Goal: Information Seeking & Learning: Learn about a topic

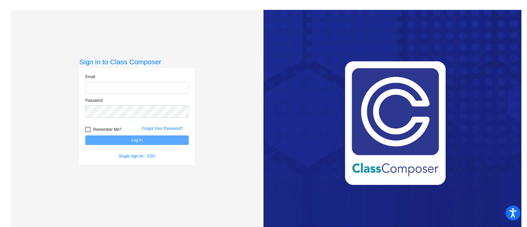
click at [117, 88] on input "email" at bounding box center [136, 88] width 103 height 12
type input "[EMAIL_ADDRESS][PERSON_NAME][DOMAIN_NAME]"
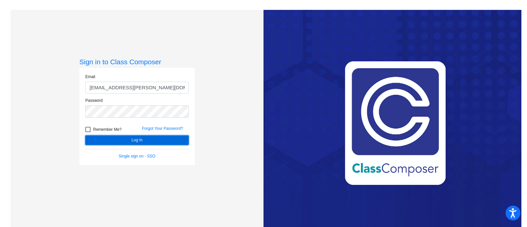
click at [131, 142] on button "Log In" at bounding box center [136, 140] width 103 height 10
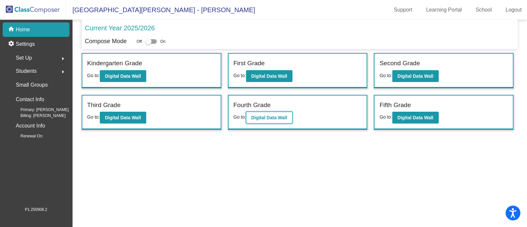
click at [259, 118] on b "Digital Data Wall" at bounding box center [269, 117] width 36 height 5
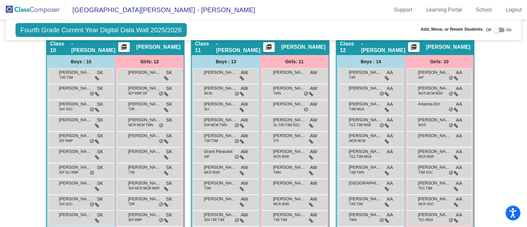
scroll to position [1085, 0]
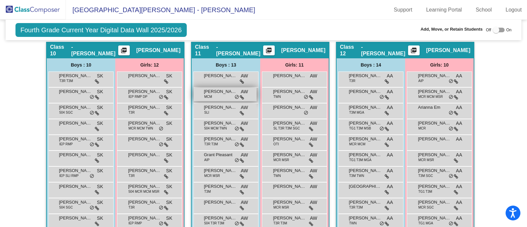
click at [222, 90] on span "[PERSON_NAME]" at bounding box center [220, 91] width 33 height 7
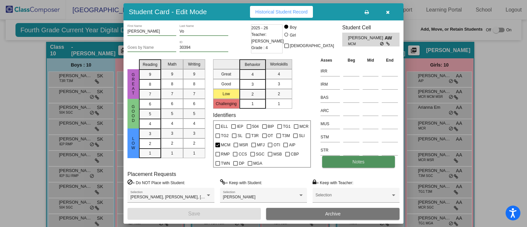
click at [333, 158] on button "Notes" at bounding box center [358, 162] width 72 height 12
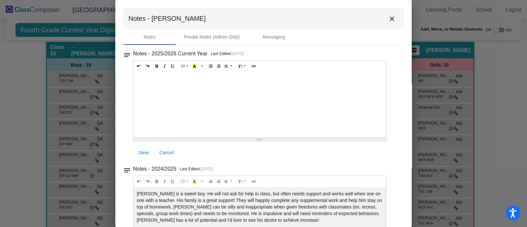
scroll to position [0, 0]
click at [388, 20] on mat-icon "close" at bounding box center [392, 18] width 8 height 8
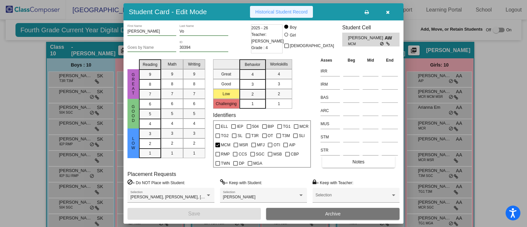
click at [281, 13] on span "Historical Student Record" at bounding box center [281, 11] width 52 height 5
click at [387, 11] on icon "button" at bounding box center [388, 12] width 4 height 5
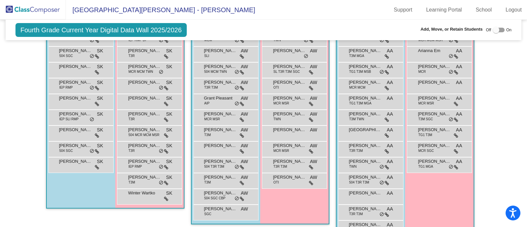
scroll to position [1142, 0]
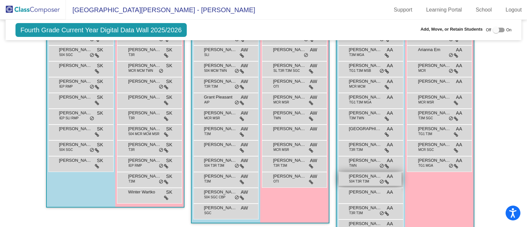
click at [353, 174] on span "[PERSON_NAME]" at bounding box center [365, 176] width 33 height 7
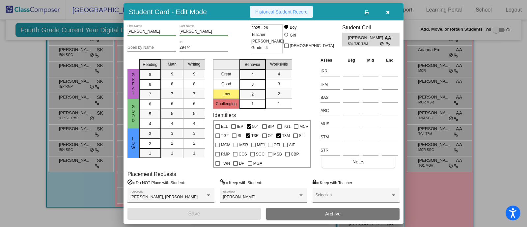
click at [290, 13] on span "Historical Student Record" at bounding box center [281, 11] width 52 height 5
click at [390, 12] on button "button" at bounding box center [387, 12] width 21 height 12
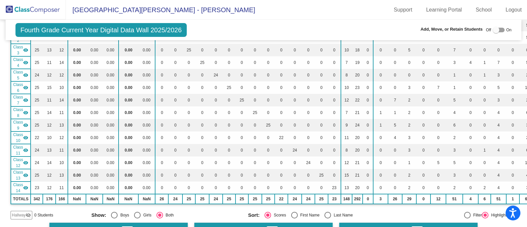
scroll to position [0, 0]
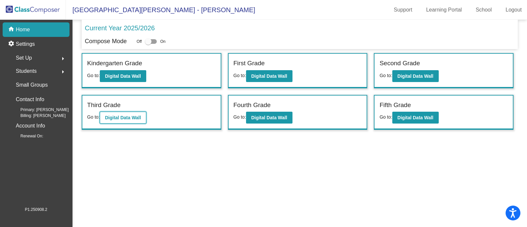
click at [123, 116] on b "Digital Data Wall" at bounding box center [123, 117] width 36 height 5
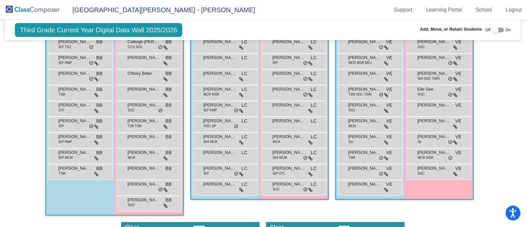
scroll to position [1121, 1]
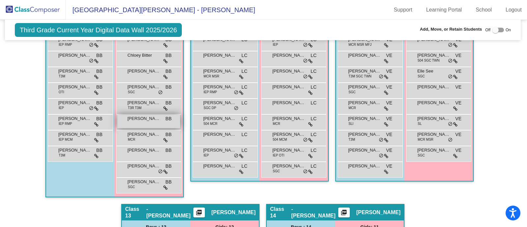
click at [135, 115] on span "[PERSON_NAME]" at bounding box center [143, 118] width 33 height 7
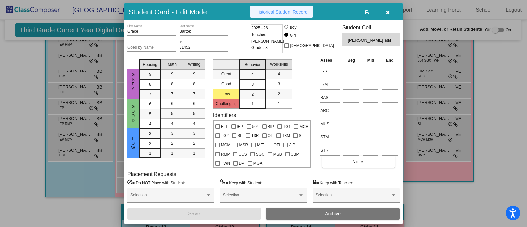
click at [294, 12] on span "Historical Student Record" at bounding box center [281, 11] width 52 height 5
click at [388, 13] on icon "button" at bounding box center [388, 12] width 4 height 5
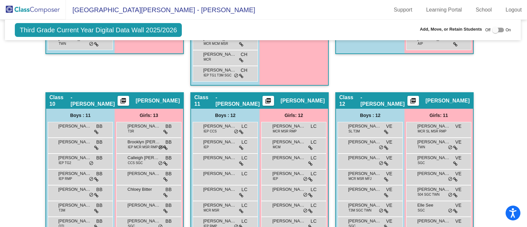
scroll to position [986, 1]
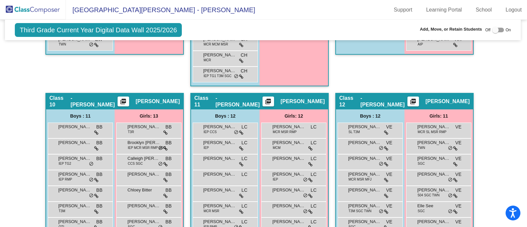
click at [127, 98] on mat-icon "picture_as_pdf" at bounding box center [123, 102] width 8 height 9
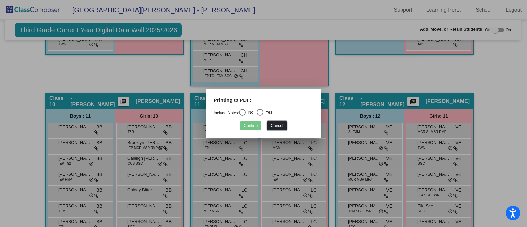
click at [269, 123] on button "Cancel" at bounding box center [276, 126] width 19 height 10
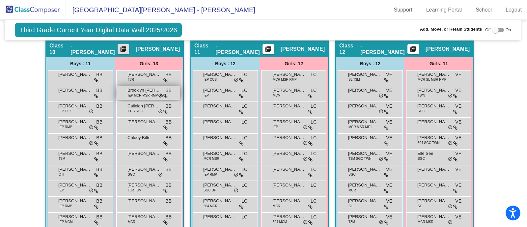
scroll to position [1042, 1]
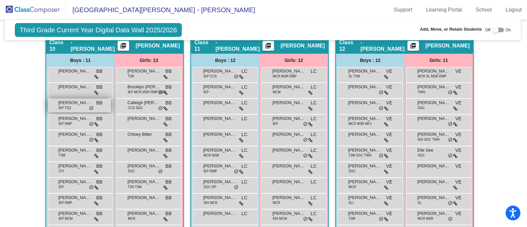
click at [74, 103] on div "[PERSON_NAME] IEP TG2 BB lock do_not_disturb_alt" at bounding box center [79, 106] width 63 height 14
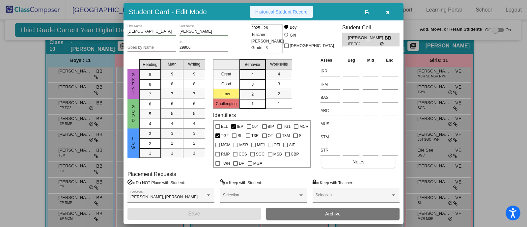
click at [292, 14] on span "Historical Student Record" at bounding box center [281, 11] width 52 height 5
